Goal: Task Accomplishment & Management: Manage account settings

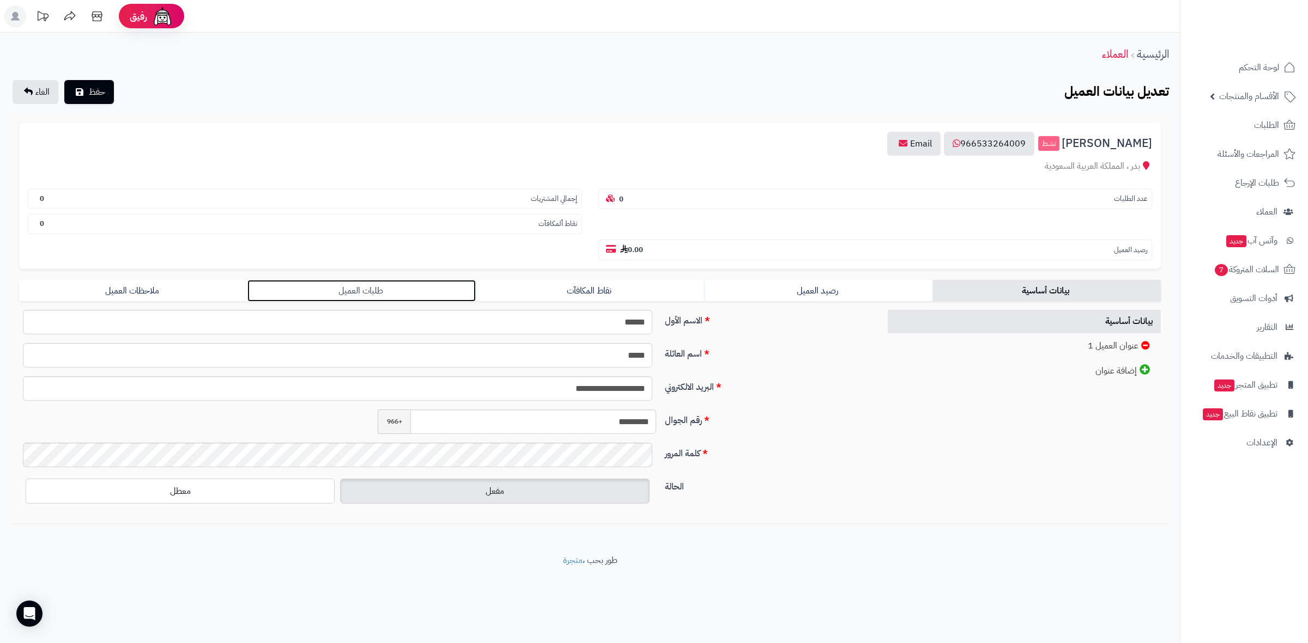
click at [372, 280] on link "طلبات العميل" at bounding box center [361, 291] width 228 height 22
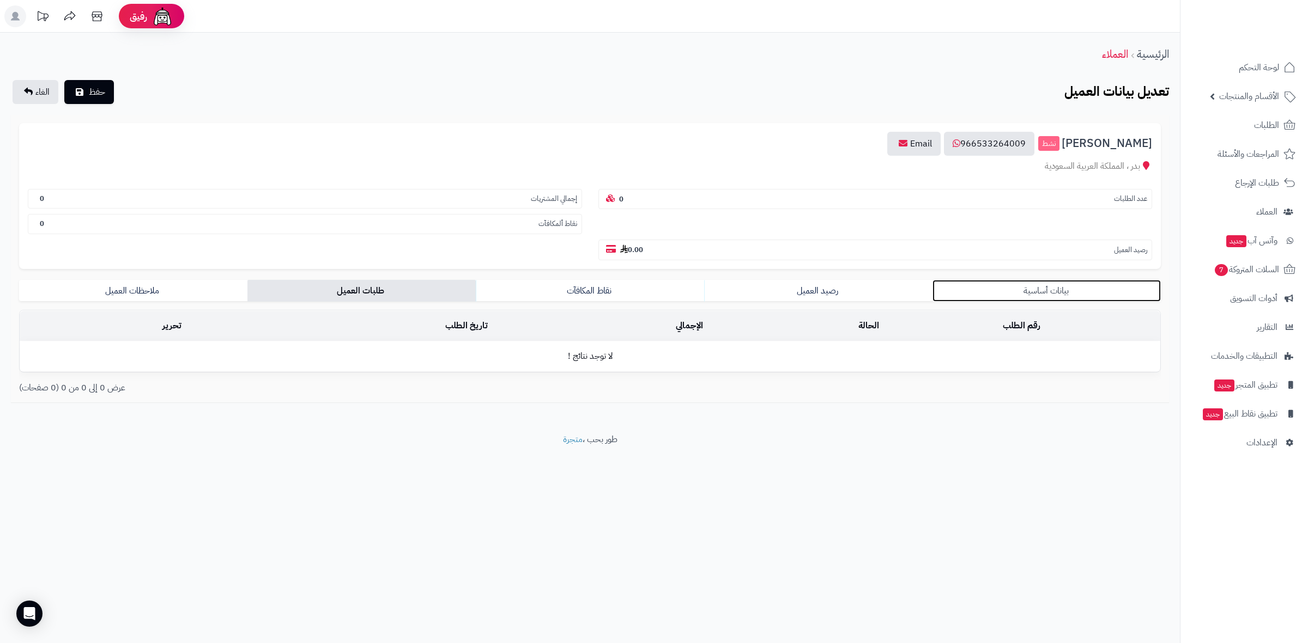
click at [1053, 280] on link "بيانات أساسية" at bounding box center [1046, 291] width 228 height 22
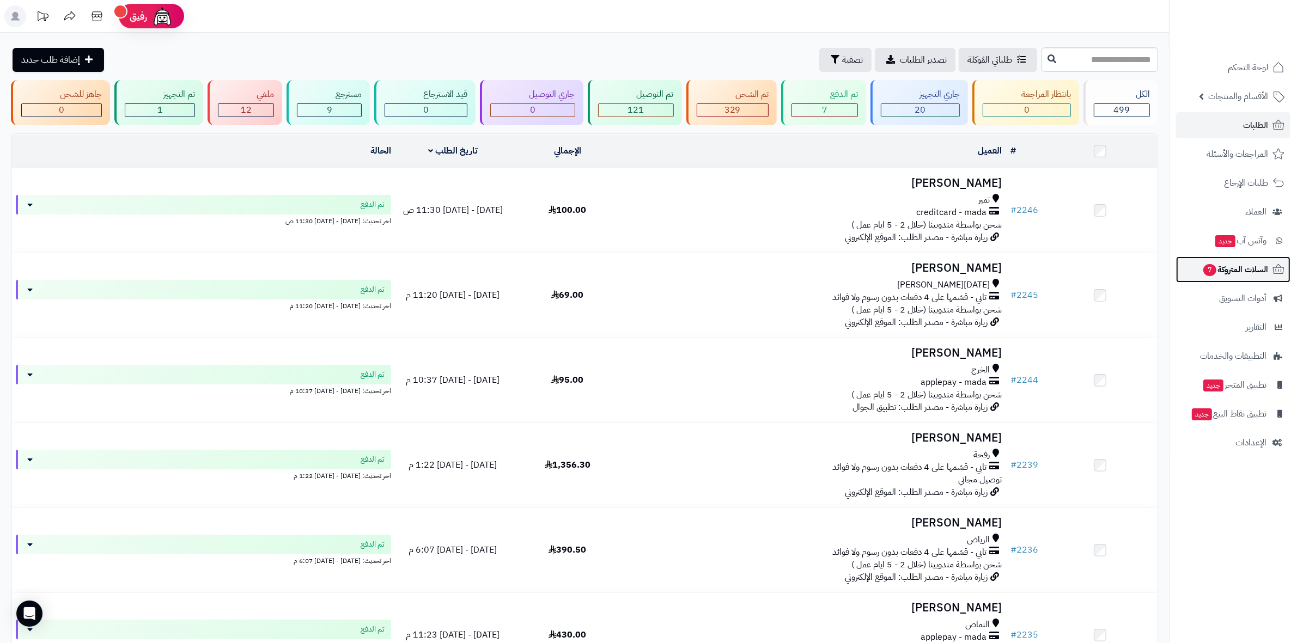
click at [1241, 268] on span "السلات المتروكة 7" at bounding box center [1235, 269] width 66 height 15
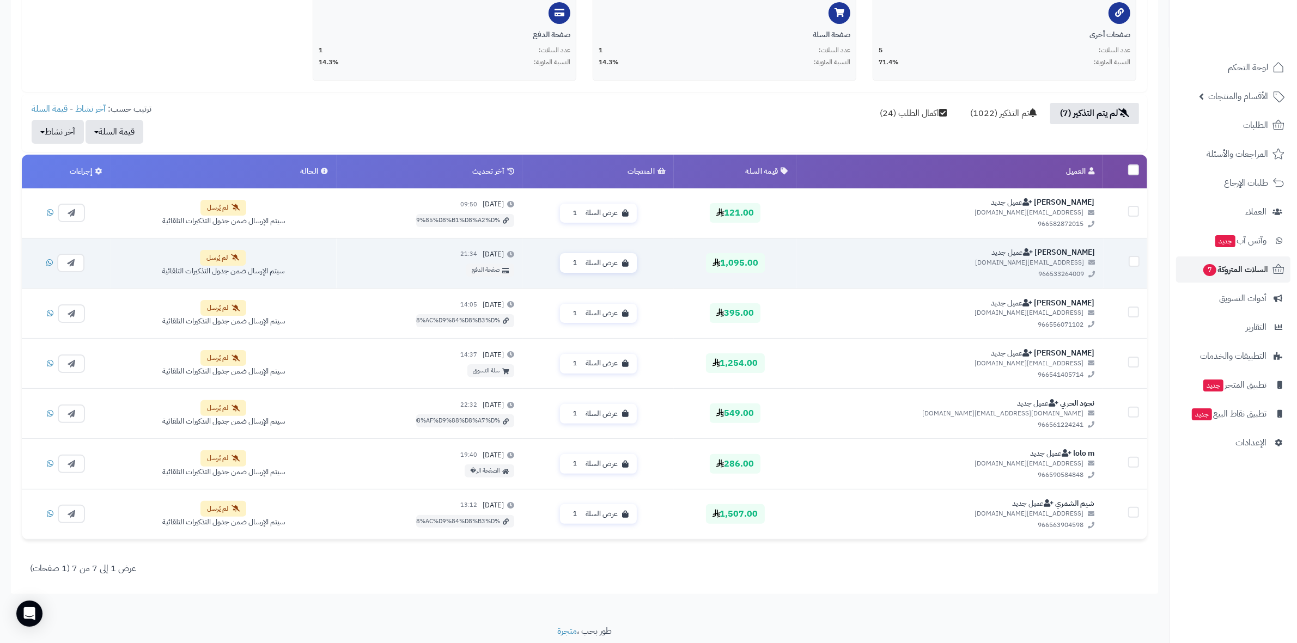
scroll to position [272, 0]
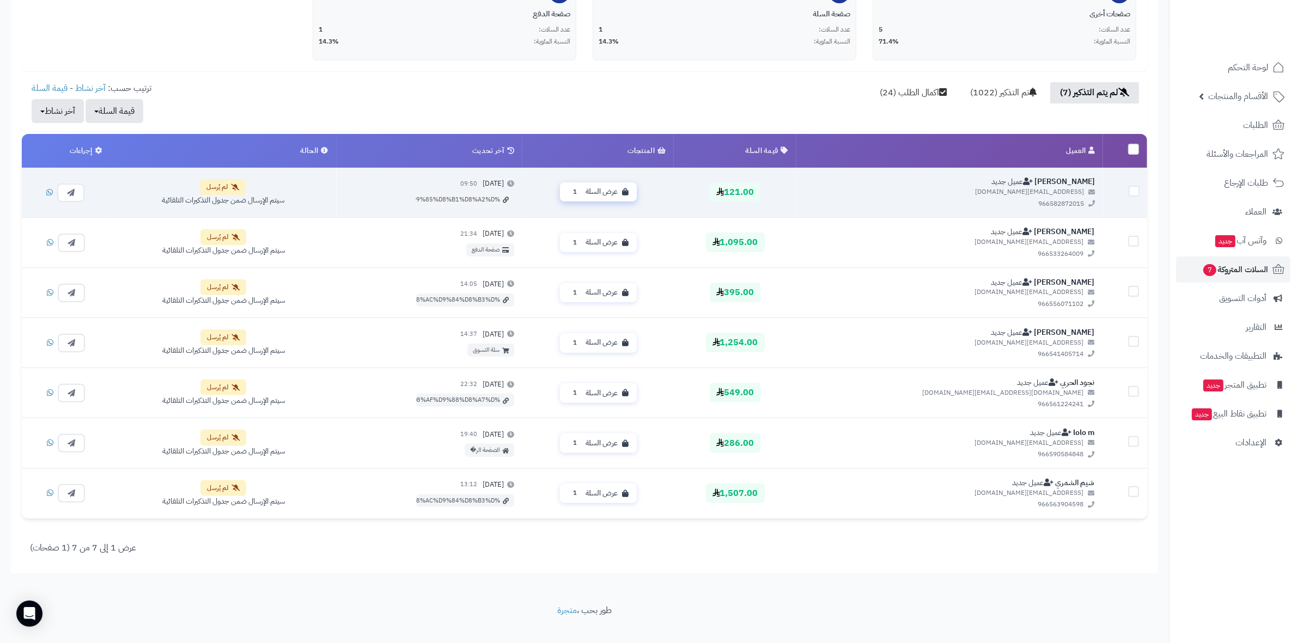
click at [618, 193] on span "عرض السلة" at bounding box center [602, 192] width 32 height 10
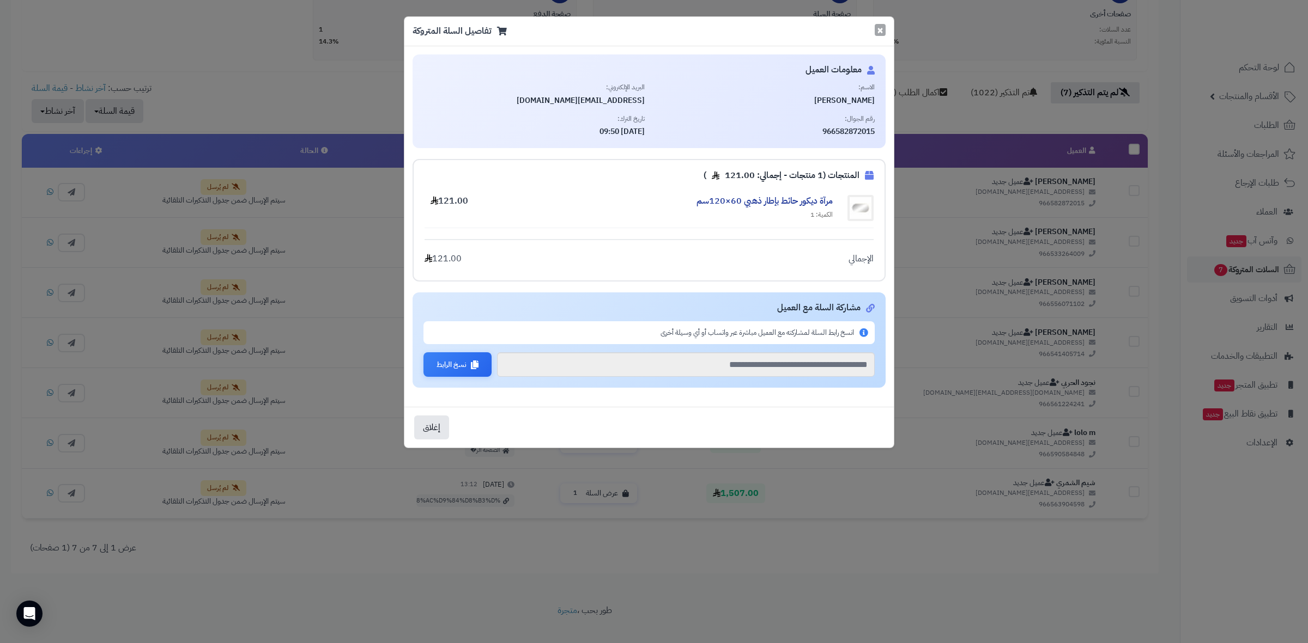
click at [878, 32] on button "×" at bounding box center [879, 30] width 11 height 12
